Goal: Check status

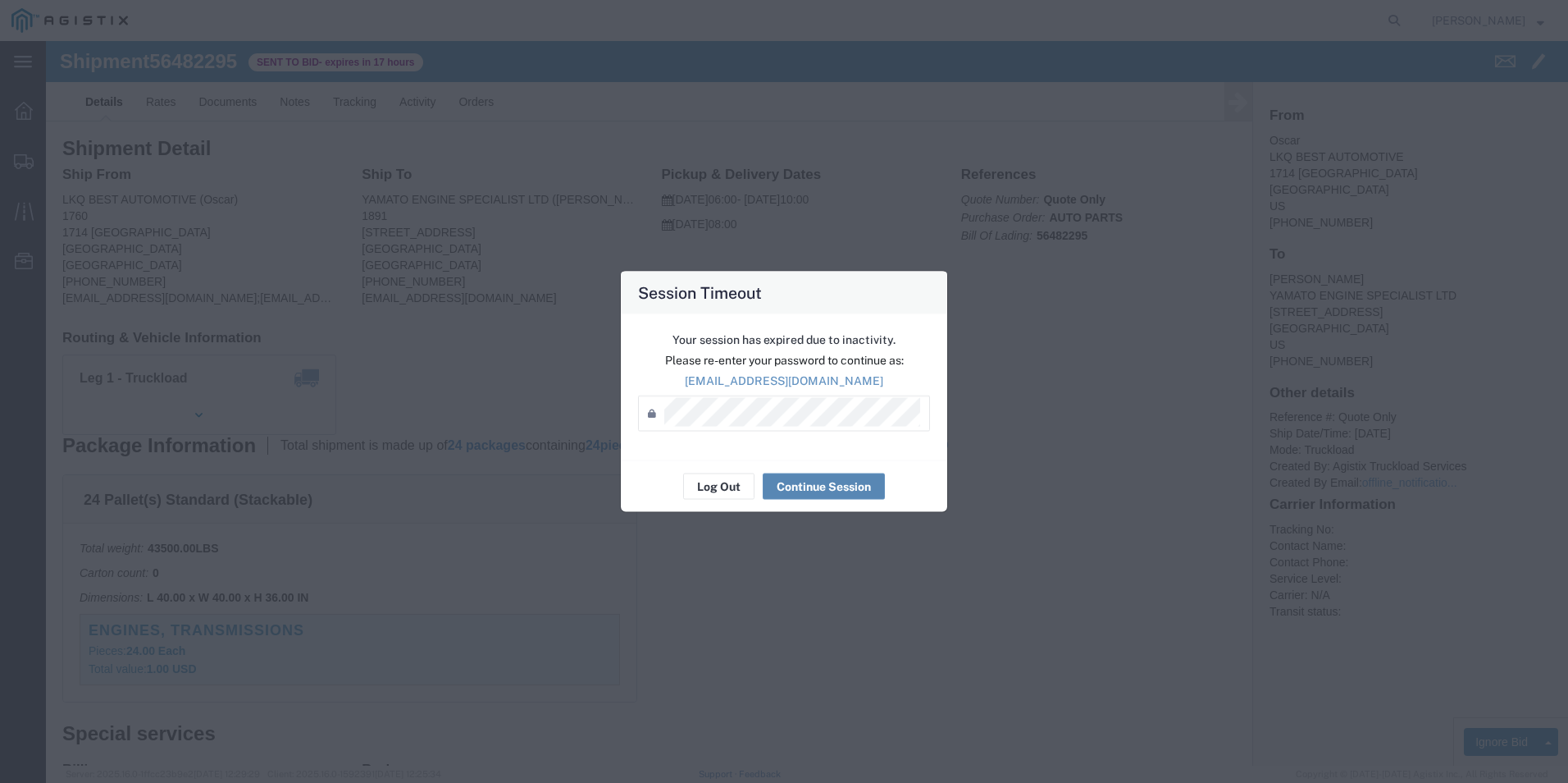
click at [856, 487] on button "Continue Session" at bounding box center [824, 486] width 122 height 26
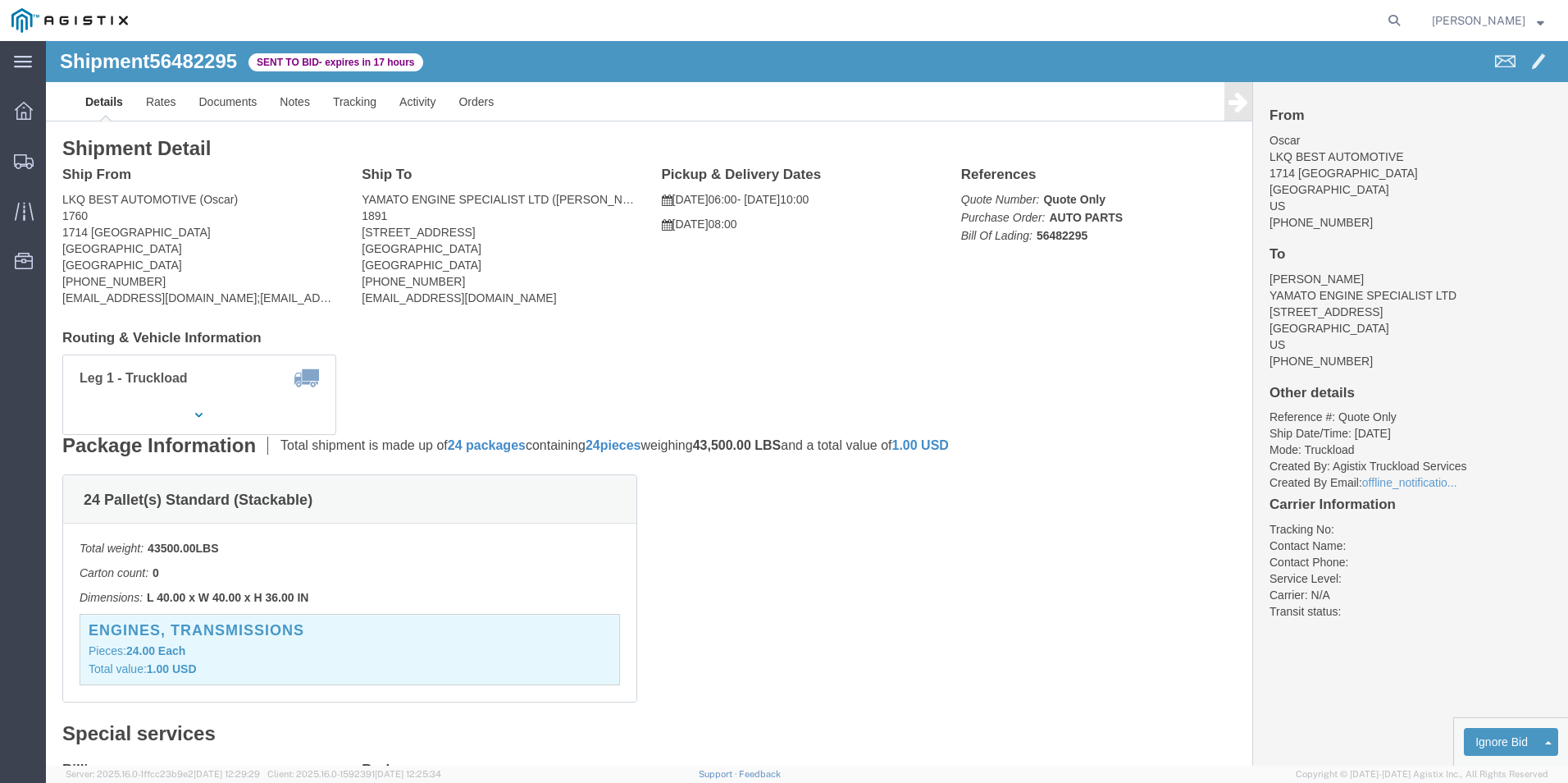
click h4 "Routing & Vehicle Information"
click div "24 Pallet(s) Standard (Stackable) Total weight: 43500.00 LBS Carton count: 0 Di…"
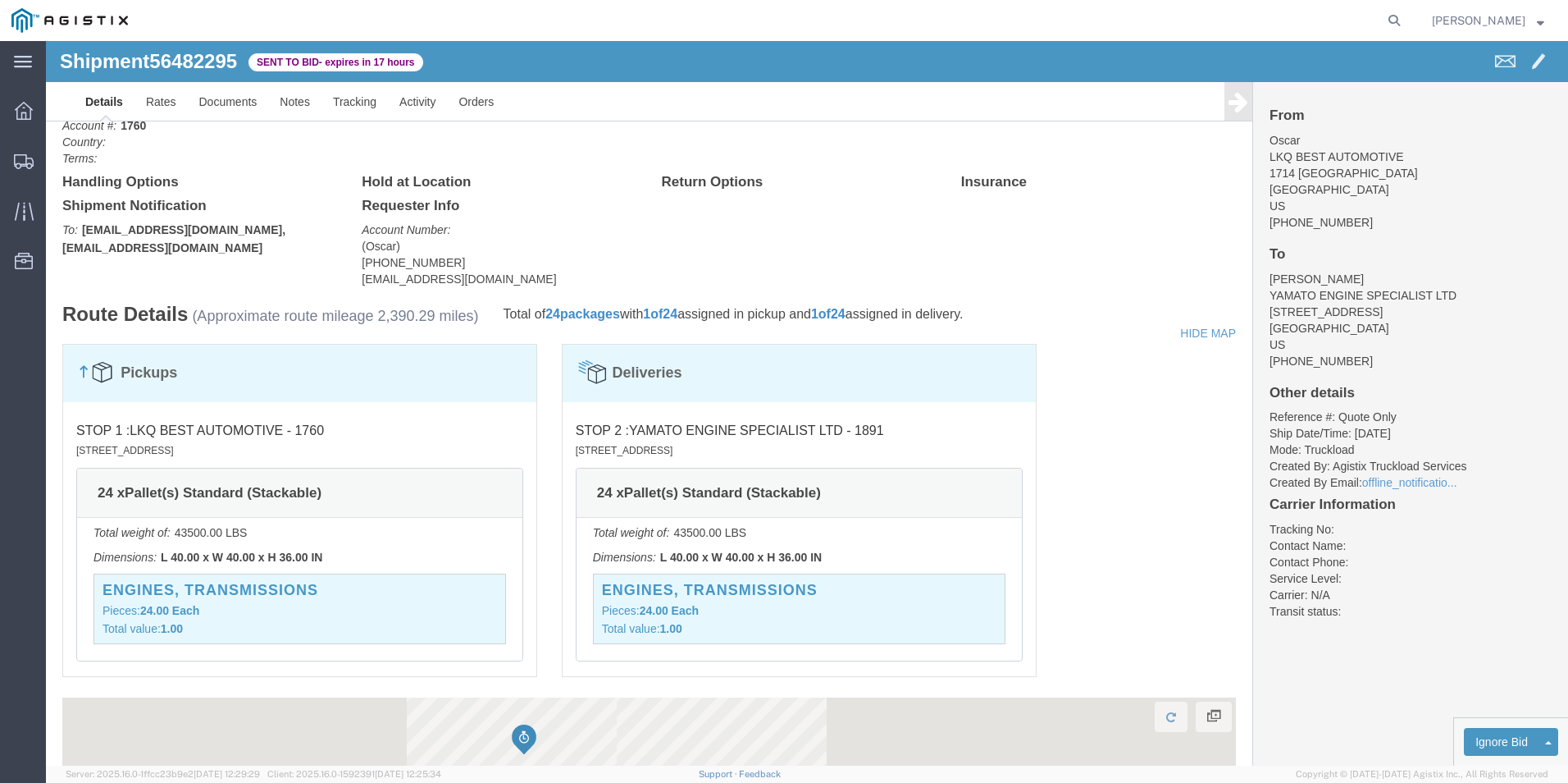
scroll to position [985, 0]
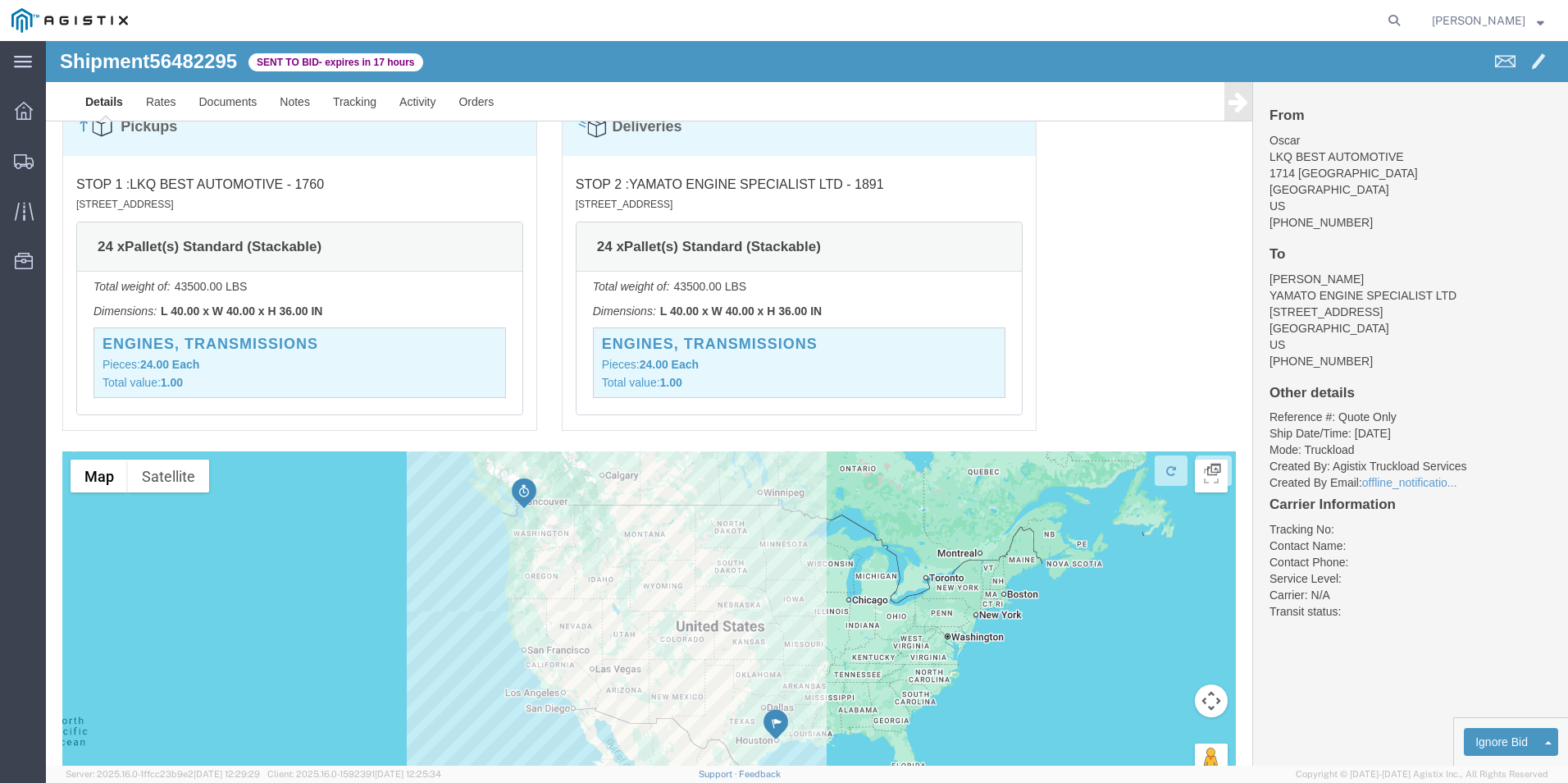
click div "Pickups STOP 1 : LKQ BEST AUTOMOTIVE - 1760 [STREET_ADDRESS] 24 x Pallet(s) Sta…"
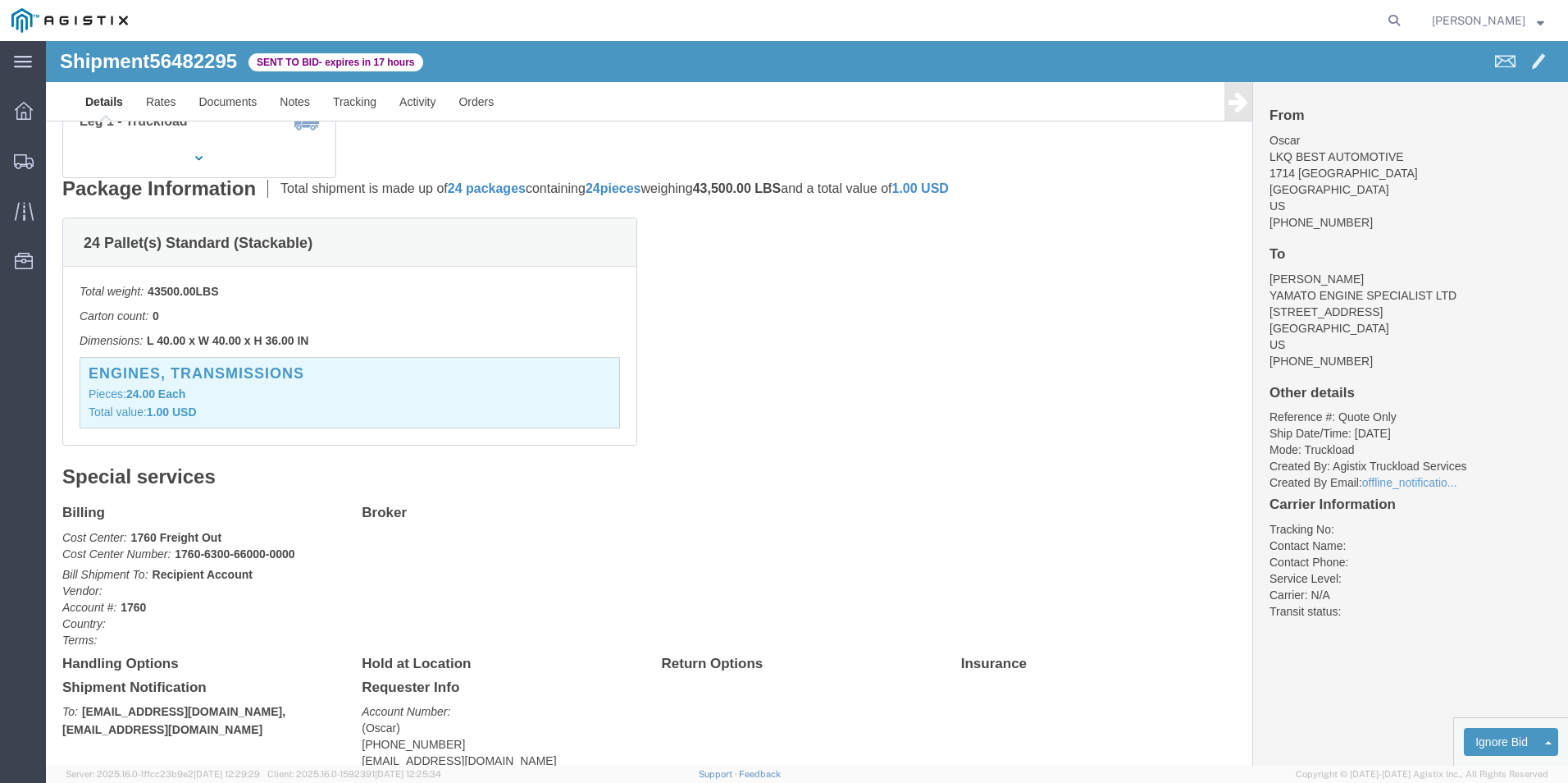
scroll to position [0, 0]
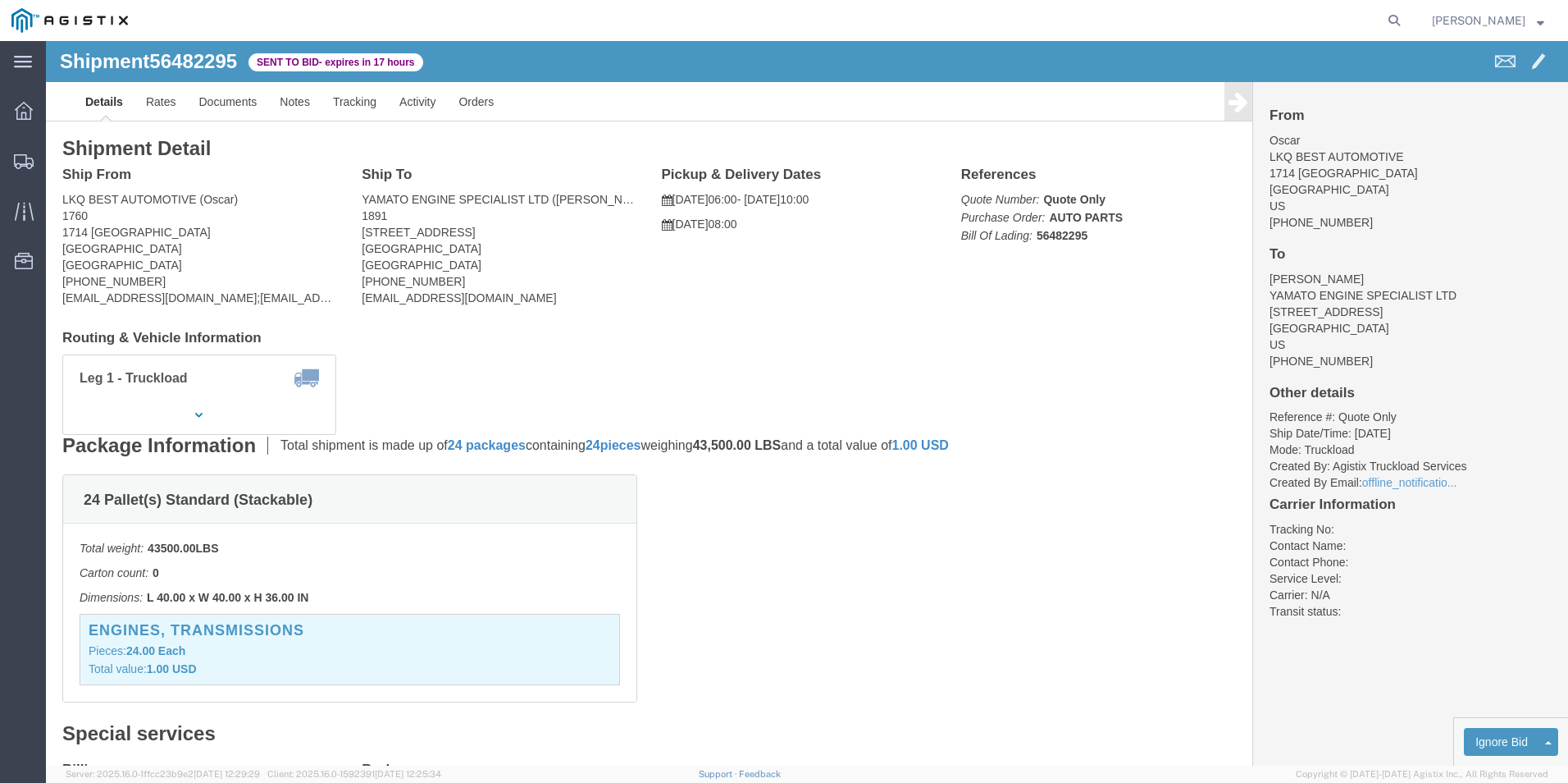
click h4 "Routing & Vehicle Information"
click at [15, 164] on icon at bounding box center [24, 162] width 20 height 15
click at [25, 158] on icon at bounding box center [25, 162] width 20 height 15
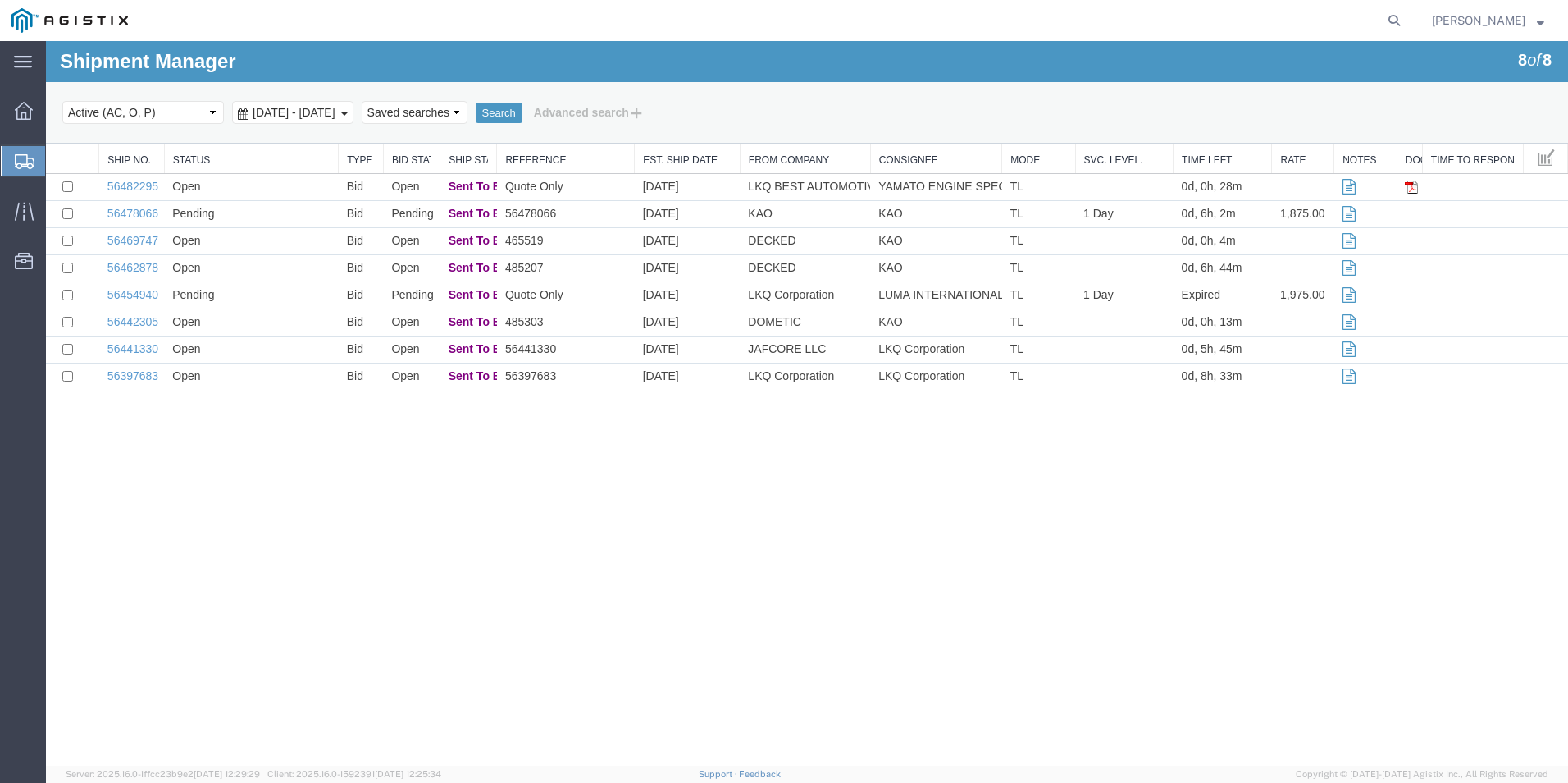
click at [867, 552] on div "Shipment Manager 8 of 8 Search Select status Active (AC, O, P) All Approved Awa…" at bounding box center [807, 403] width 1522 height 724
click at [1002, 609] on div "Shipment Manager 8 of 8 Search Select status Active (AC, O, P) All Approved Awa…" at bounding box center [807, 403] width 1522 height 724
click at [1050, 497] on div "Shipment Manager 8 of 8 Search Select status Active (AC, O, P) All Approved Awa…" at bounding box center [807, 403] width 1522 height 724
click at [1207, 522] on div "Shipment Manager 8 of 8 Search Select status Active (AC, O, P) All Approved Awa…" at bounding box center [807, 403] width 1522 height 724
click at [717, 518] on div "Shipment Manager 8 of 8 Search Select status Active (AC, O, P) All Approved Awa…" at bounding box center [807, 403] width 1522 height 724
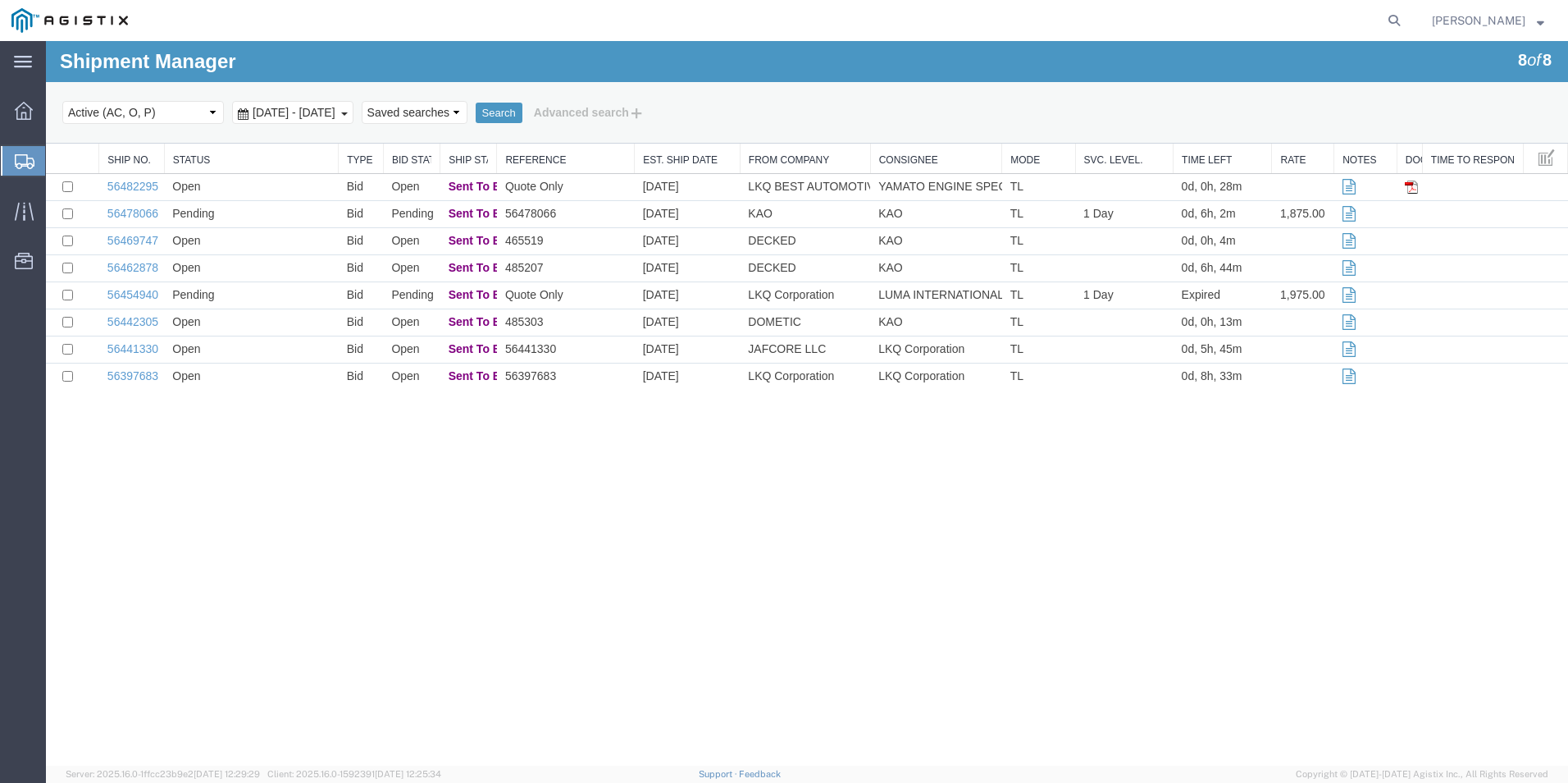
click at [1178, 554] on div "Shipment Manager 8 of 8 Search Select status Active (AC, O, P) All Approved Awa…" at bounding box center [807, 403] width 1522 height 724
